Goal: Information Seeking & Learning: Learn about a topic

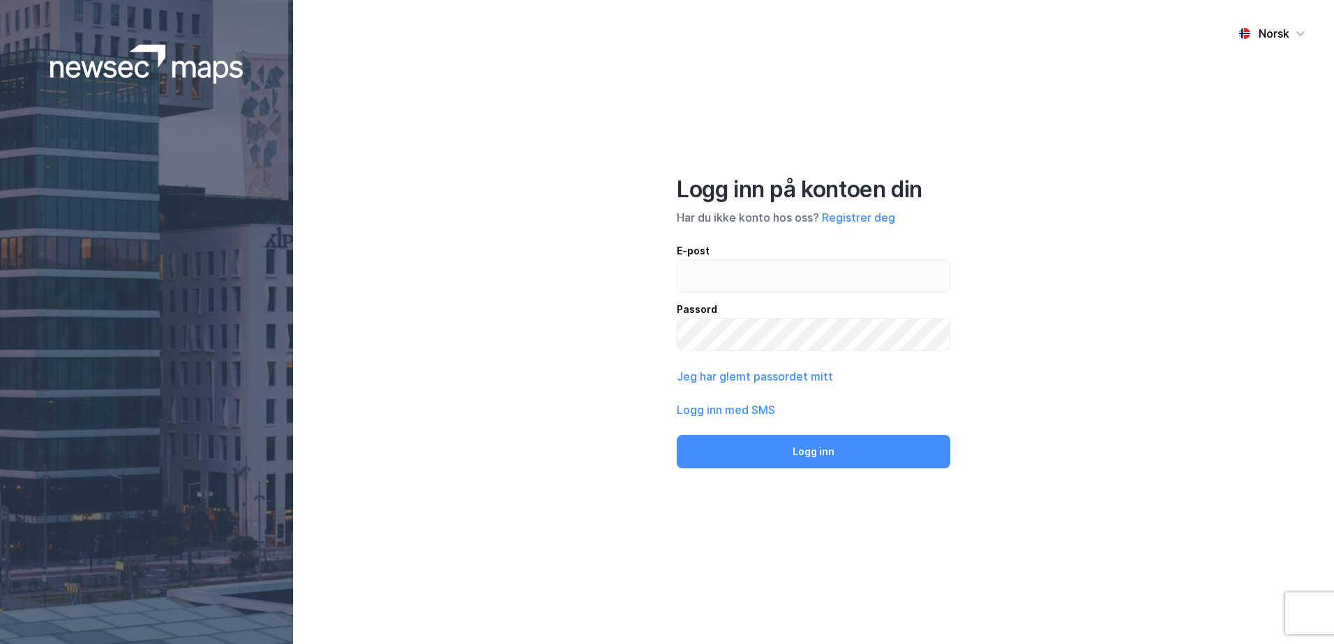
drag, startPoint x: 0, startPoint y: 0, endPoint x: 678, endPoint y: 295, distance: 739.3
click at [678, 295] on div "E-post Passord" at bounding box center [813, 297] width 273 height 109
drag, startPoint x: 678, startPoint y: 295, endPoint x: 836, endPoint y: 274, distance: 159.7
click at [836, 274] on input "email" at bounding box center [813, 276] width 272 height 32
type input "T"
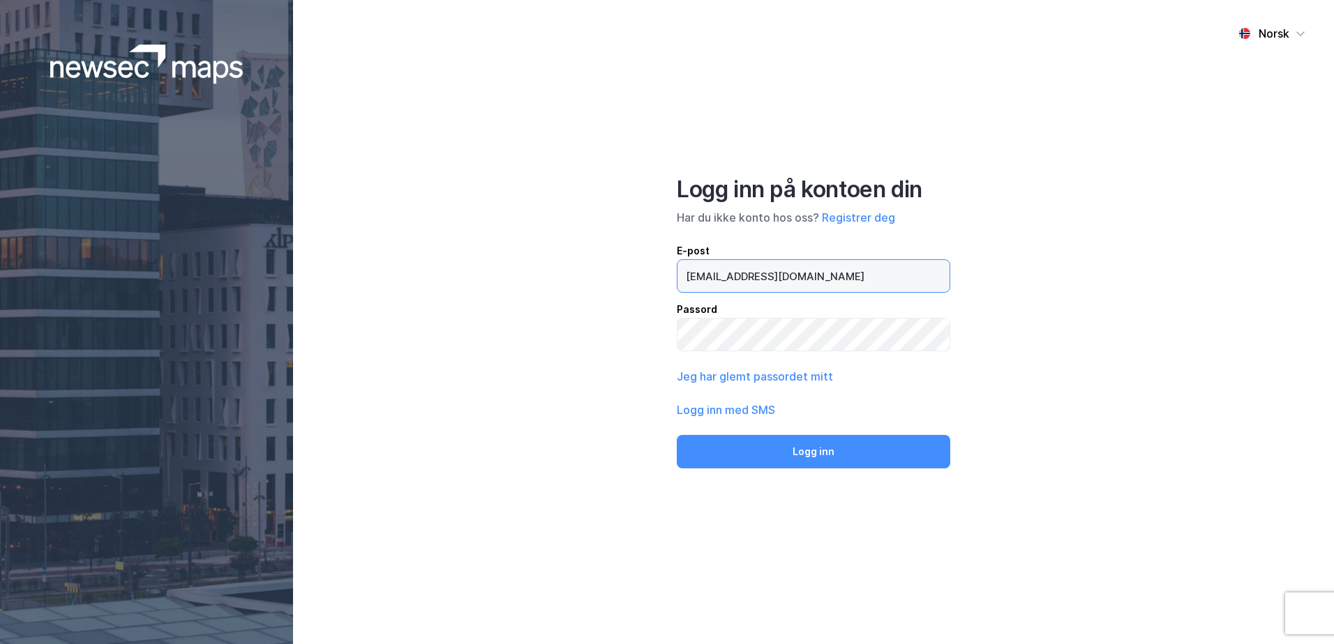
type input "[EMAIL_ADDRESS][DOMAIN_NAME]"
click at [677, 435] on button "Logg inn" at bounding box center [813, 451] width 273 height 33
